Goal: Information Seeking & Learning: Understand process/instructions

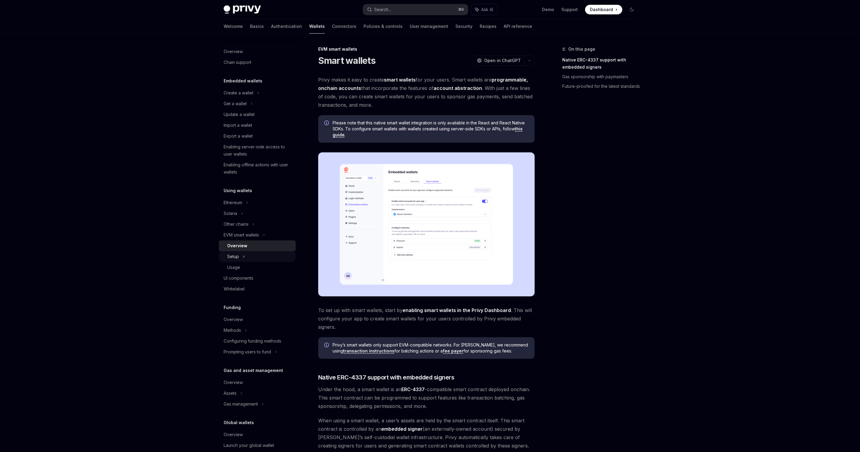
click at [245, 257] on div "Setup" at bounding box center [257, 256] width 77 height 11
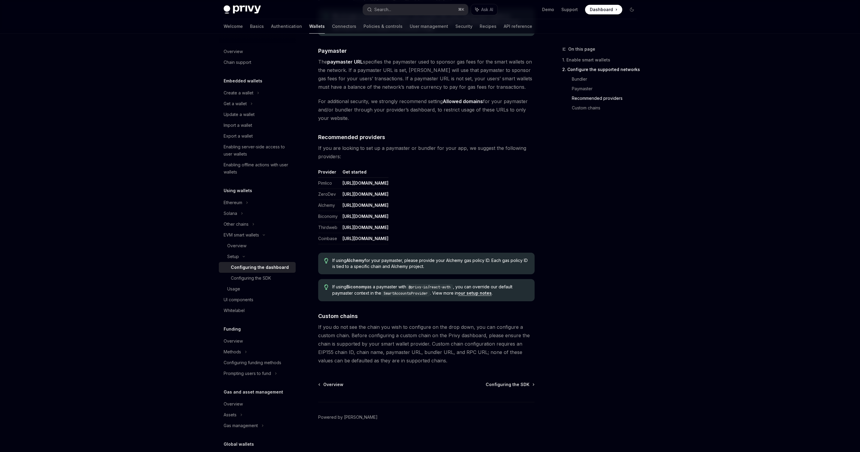
scroll to position [617, 0]
click at [261, 278] on div "Configuring the SDK" at bounding box center [251, 278] width 40 height 7
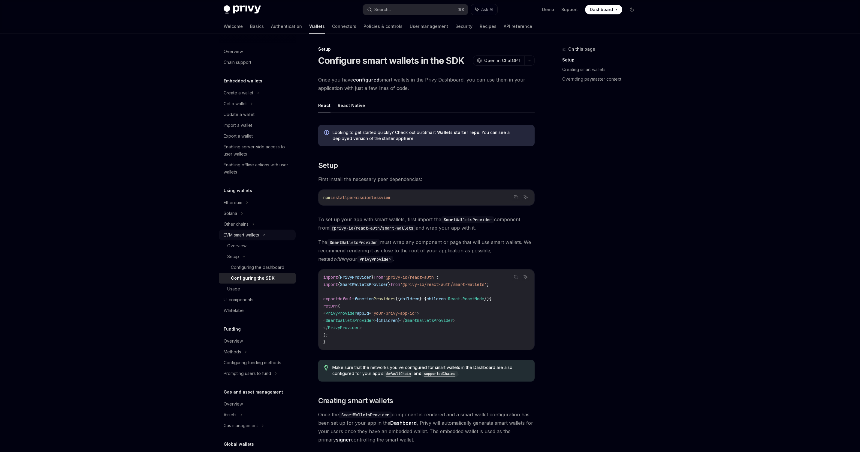
click at [250, 237] on div "EVM smart wallets" at bounding box center [241, 235] width 35 height 7
click at [252, 237] on div "EVM smart wallets" at bounding box center [241, 235] width 35 height 7
click at [241, 246] on div "Overview" at bounding box center [236, 245] width 19 height 7
type textarea "*"
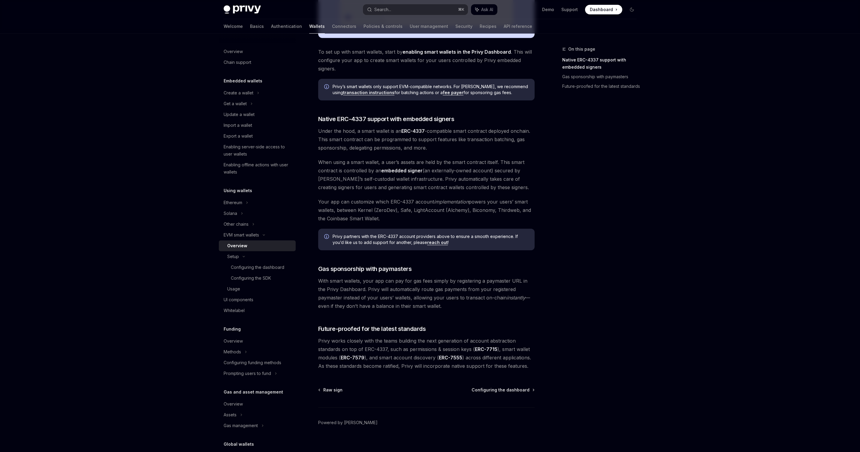
scroll to position [266, 0]
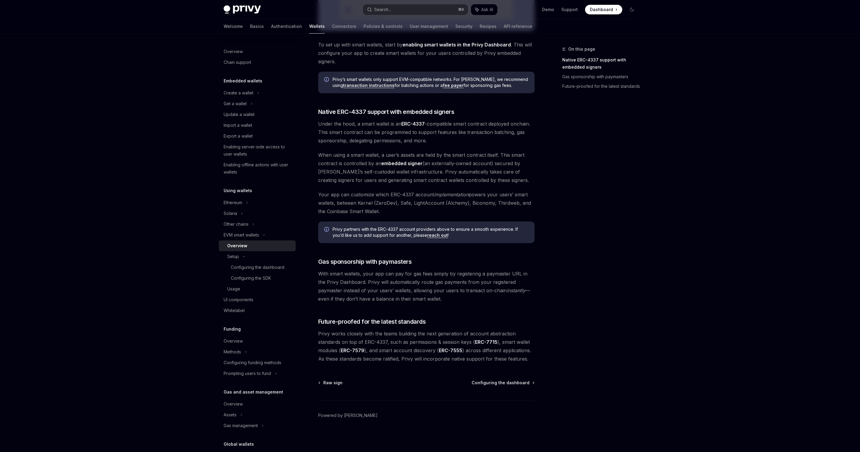
drag, startPoint x: 319, startPoint y: 195, endPoint x: 382, endPoint y: 210, distance: 65.3
click at [382, 210] on span "Your app can customize which ERC-4337 account implementation powers your users’…" at bounding box center [426, 203] width 216 height 25
copy span "Your app can customize which ERC-4337 account implementation powers your users’…"
